Goal: Check status: Check status

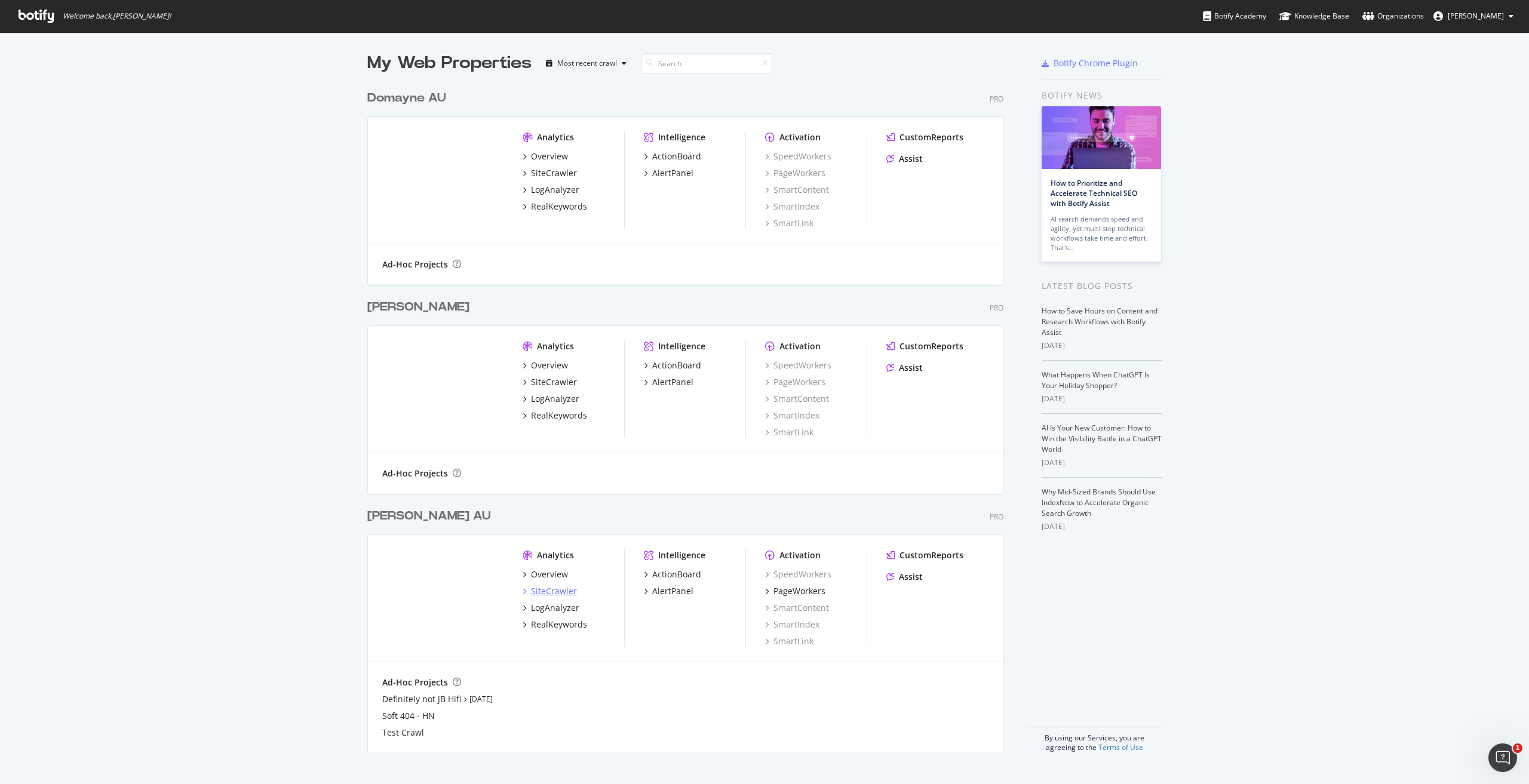
click at [531, 592] on div "SiteCrawler" at bounding box center [554, 591] width 46 height 12
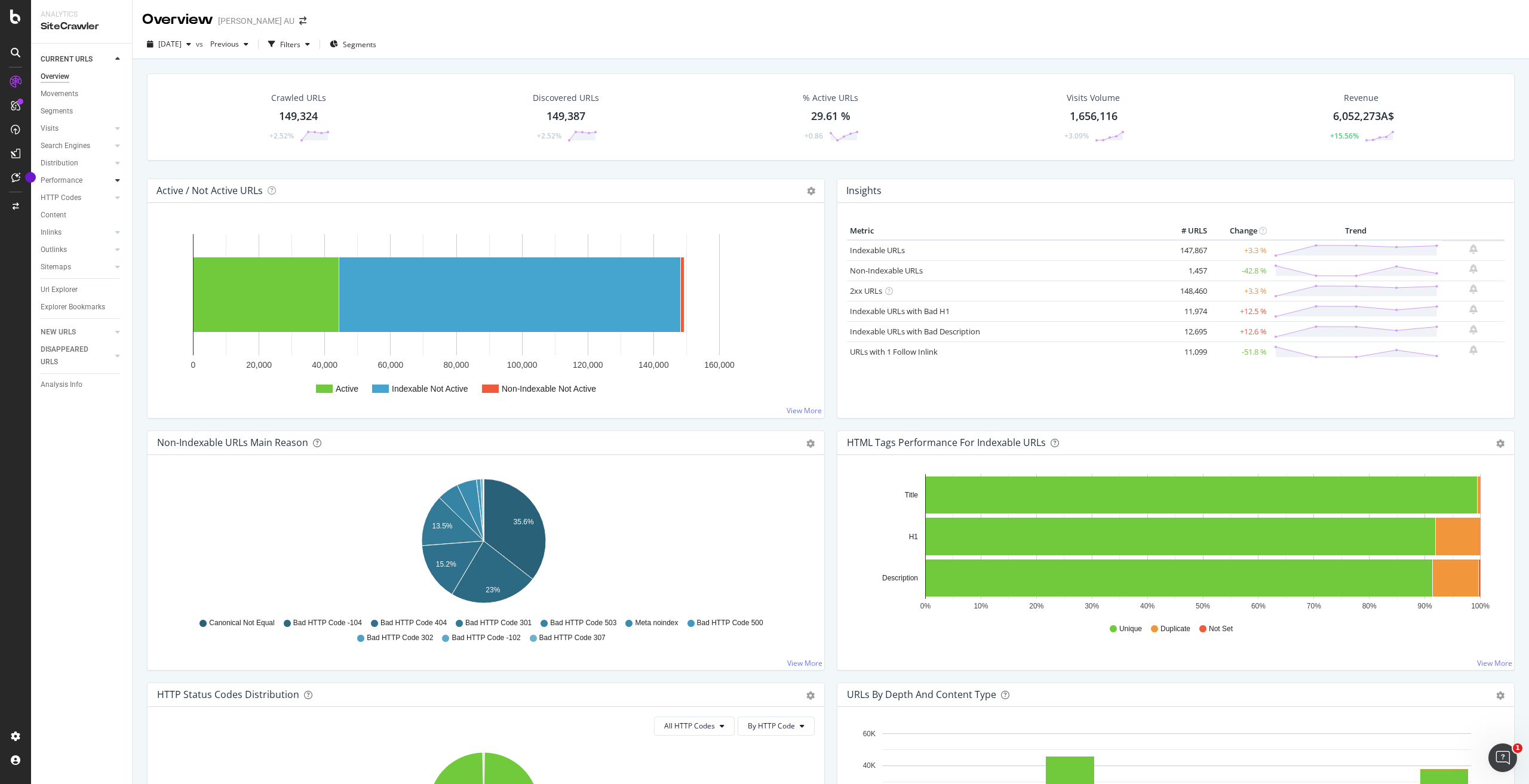
click at [120, 186] on div at bounding box center [118, 180] width 12 height 12
click at [315, 41] on div "button" at bounding box center [308, 44] width 14 height 7
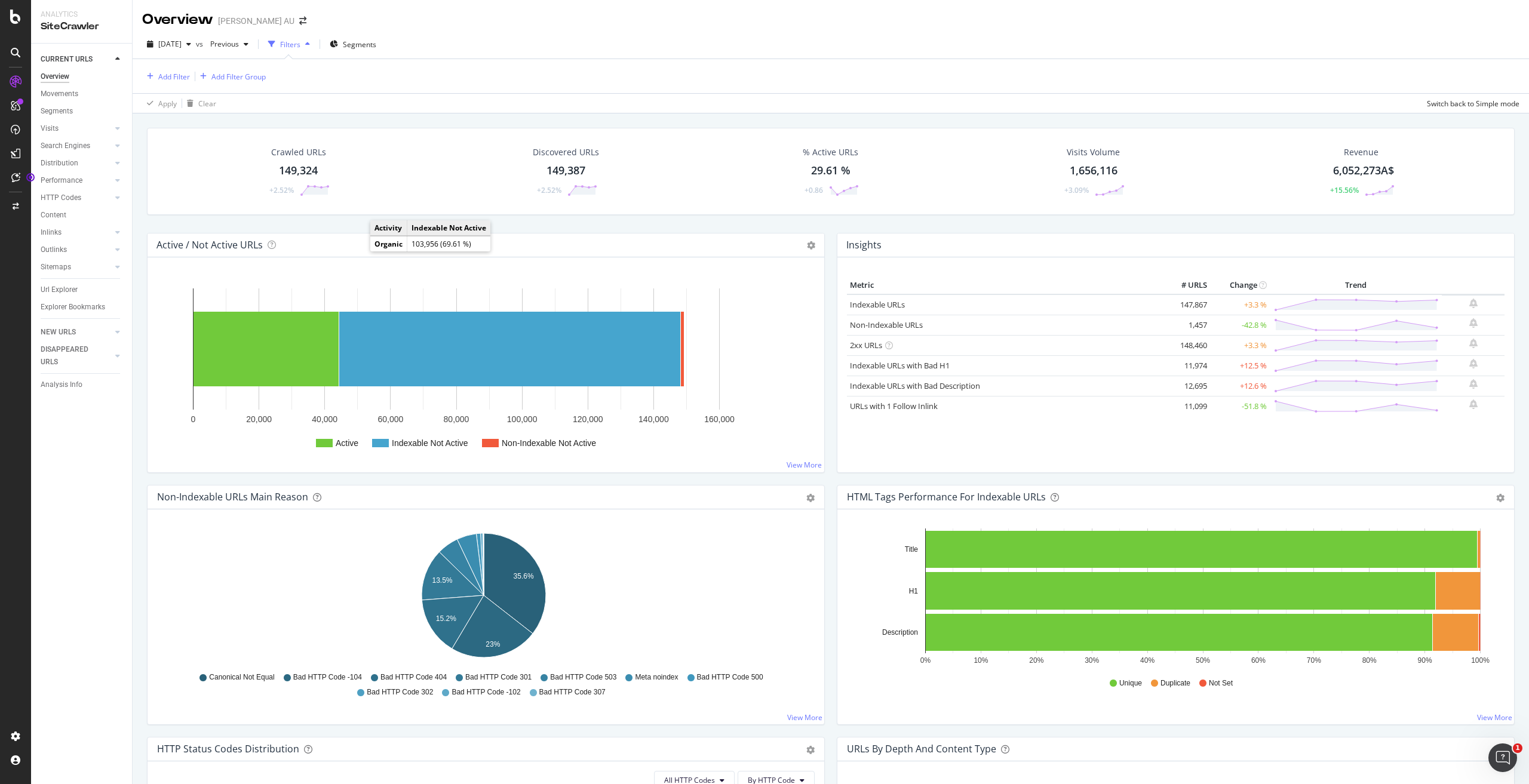
click at [315, 41] on div "button" at bounding box center [308, 44] width 14 height 7
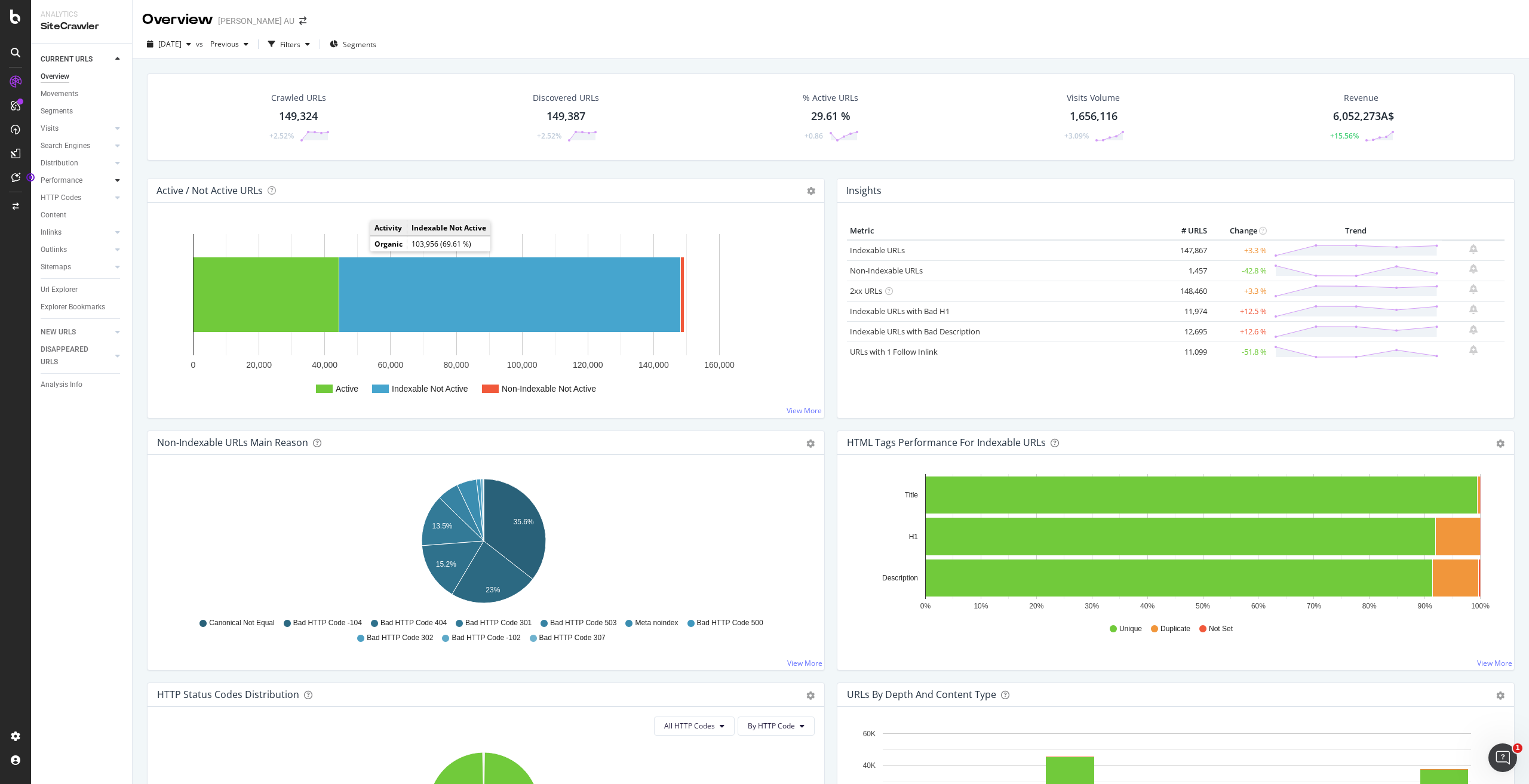
click at [120, 183] on div at bounding box center [118, 180] width 12 height 12
click at [120, 183] on div at bounding box center [118, 180] width 12 height 12
click at [115, 176] on div at bounding box center [118, 180] width 12 height 12
click at [116, 175] on div at bounding box center [118, 180] width 12 height 12
click at [67, 132] on div "SiteCrawler" at bounding box center [65, 134] width 43 height 12
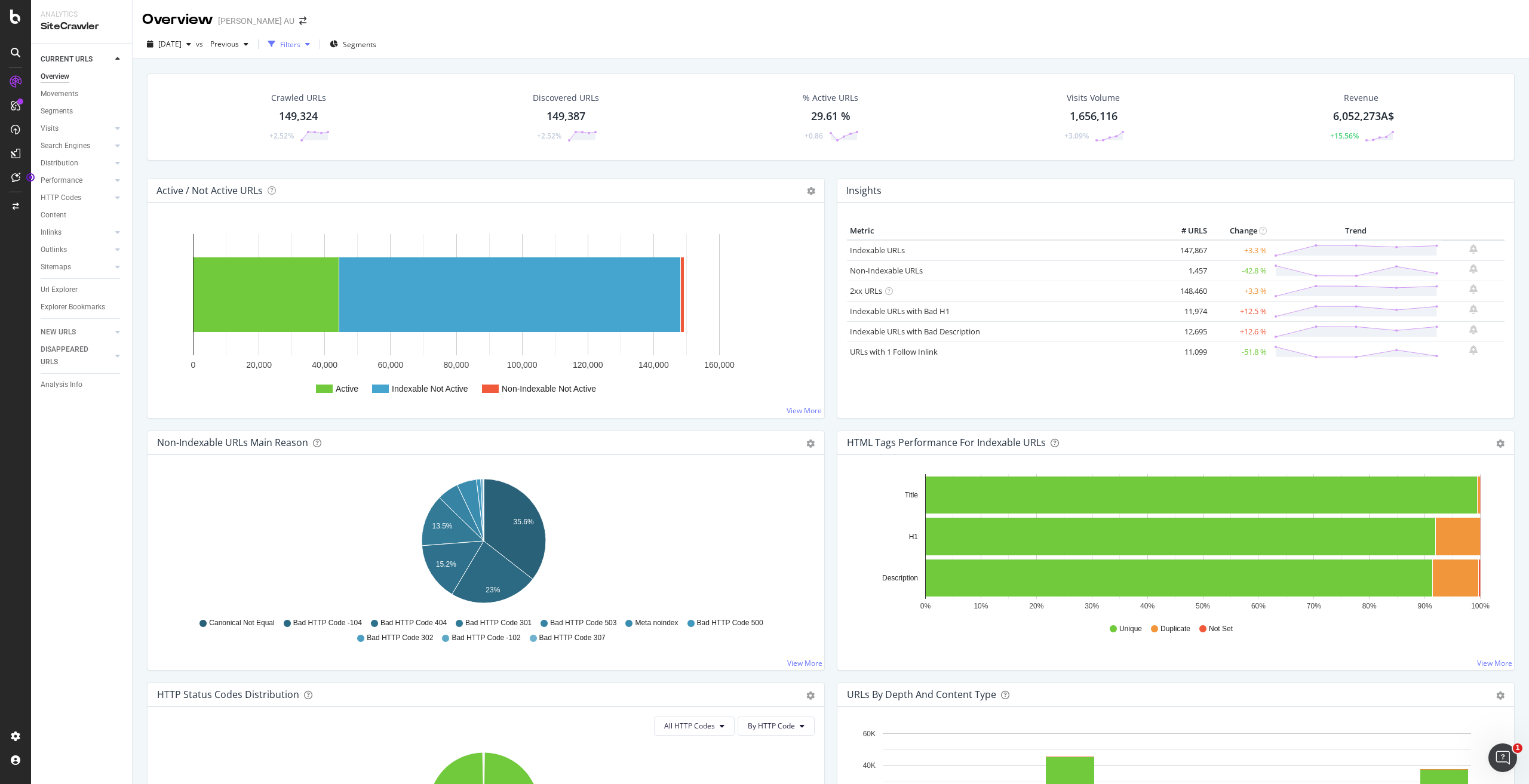
click at [310, 43] on icon "button" at bounding box center [307, 44] width 5 height 7
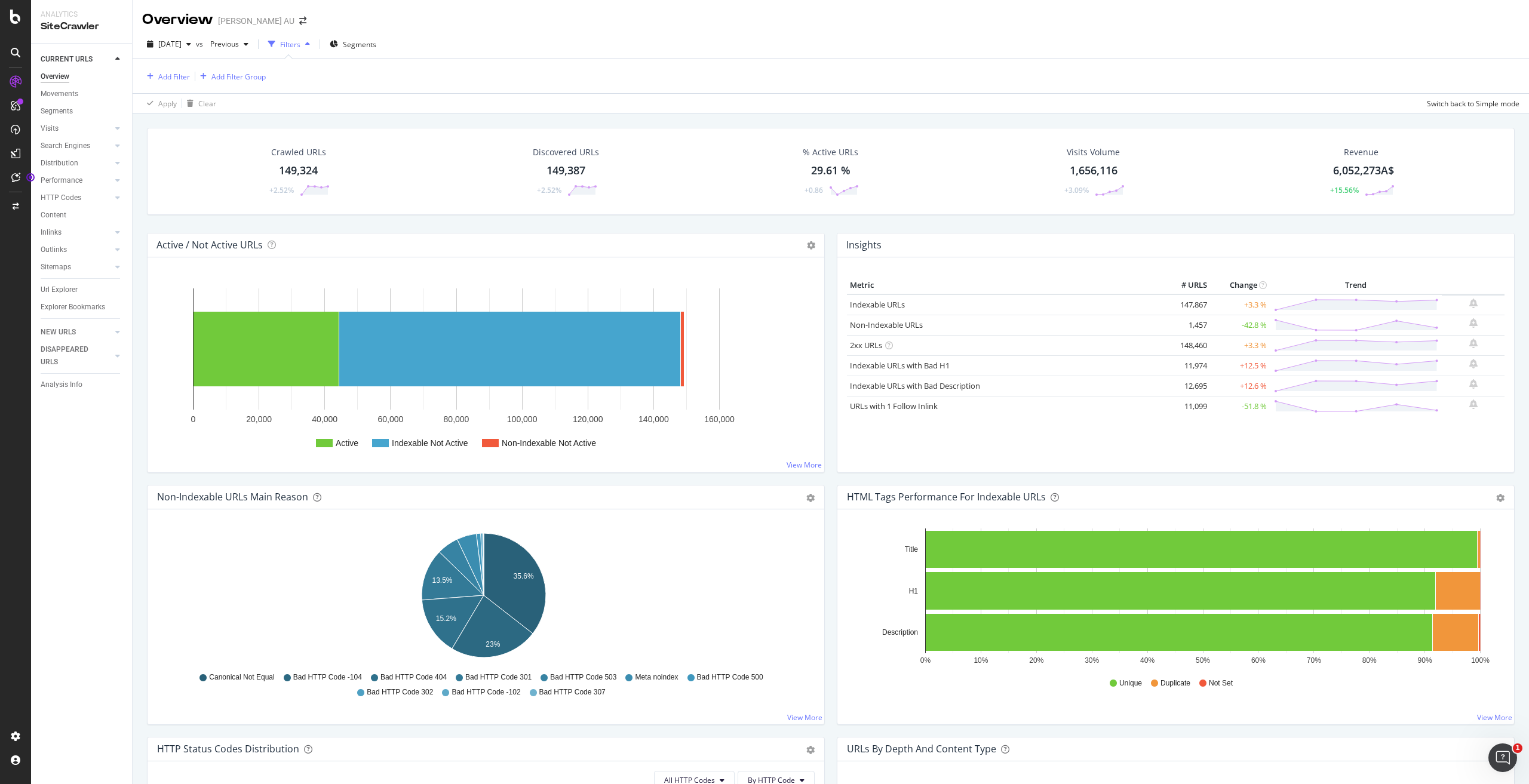
click at [310, 43] on icon "button" at bounding box center [307, 44] width 5 height 7
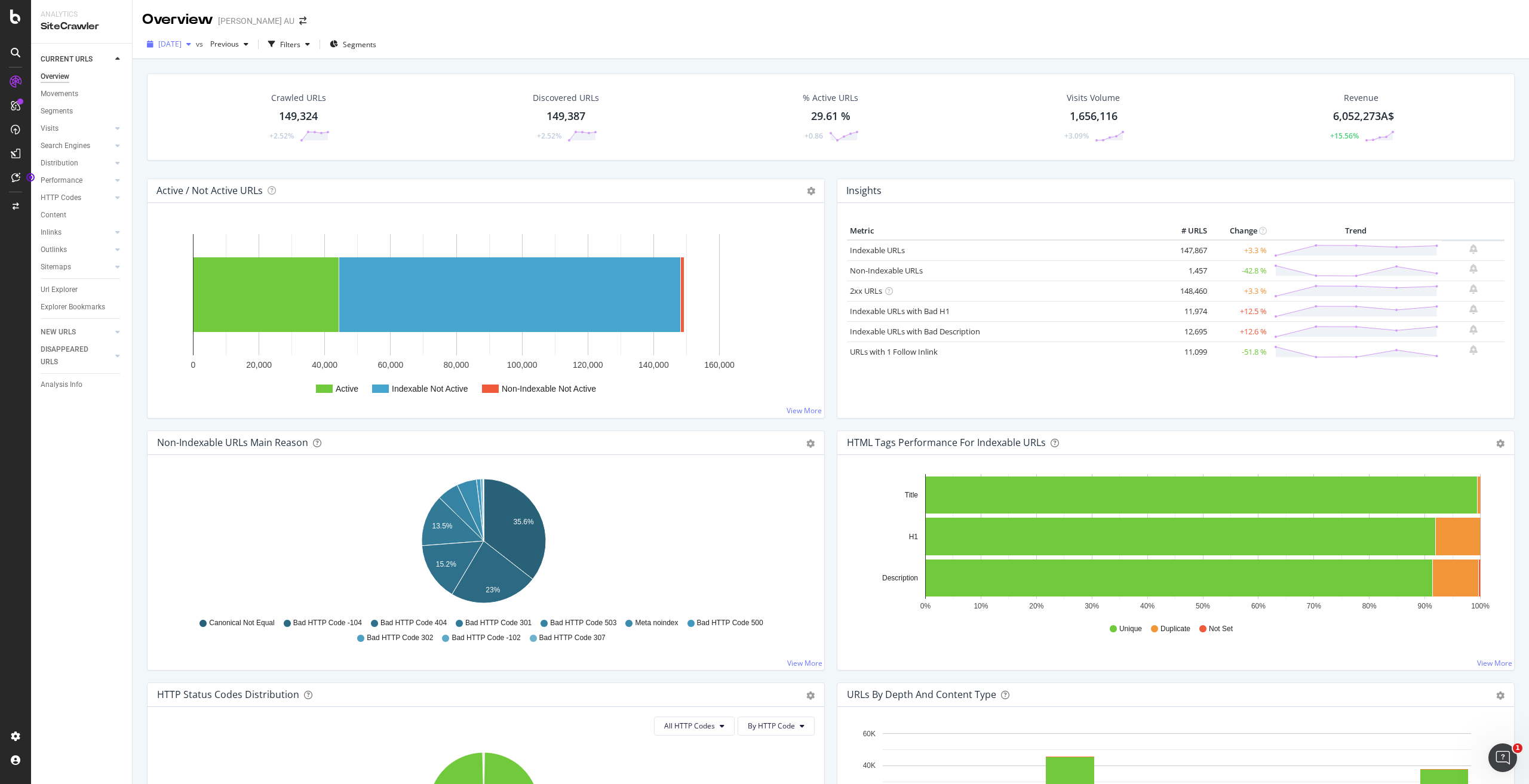
click at [191, 43] on icon "button" at bounding box center [189, 44] width 5 height 7
click at [477, 33] on div "[DATE] vs Previous Filters Segments" at bounding box center [831, 45] width 1397 height 29
